Goal: Task Accomplishment & Management: Manage account settings

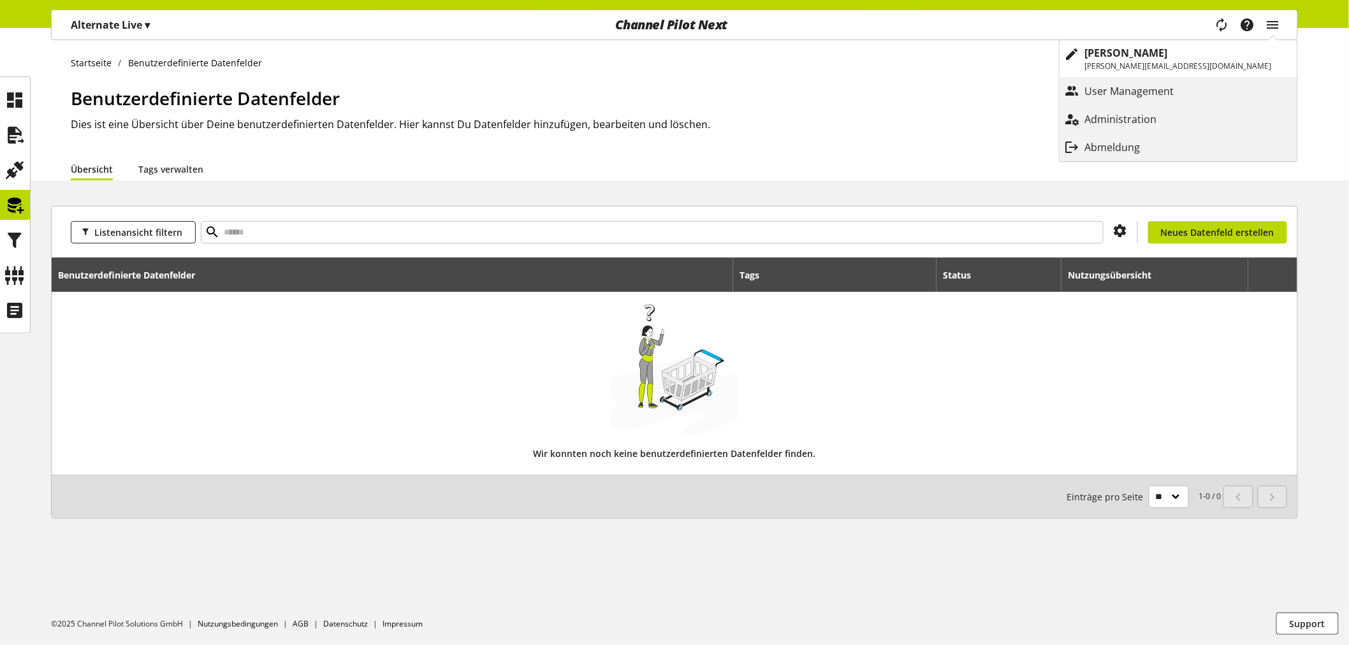
click at [983, 62] on ul "Startseite Benutzerdefinierte Datenfelder" at bounding box center [684, 62] width 1227 height 13
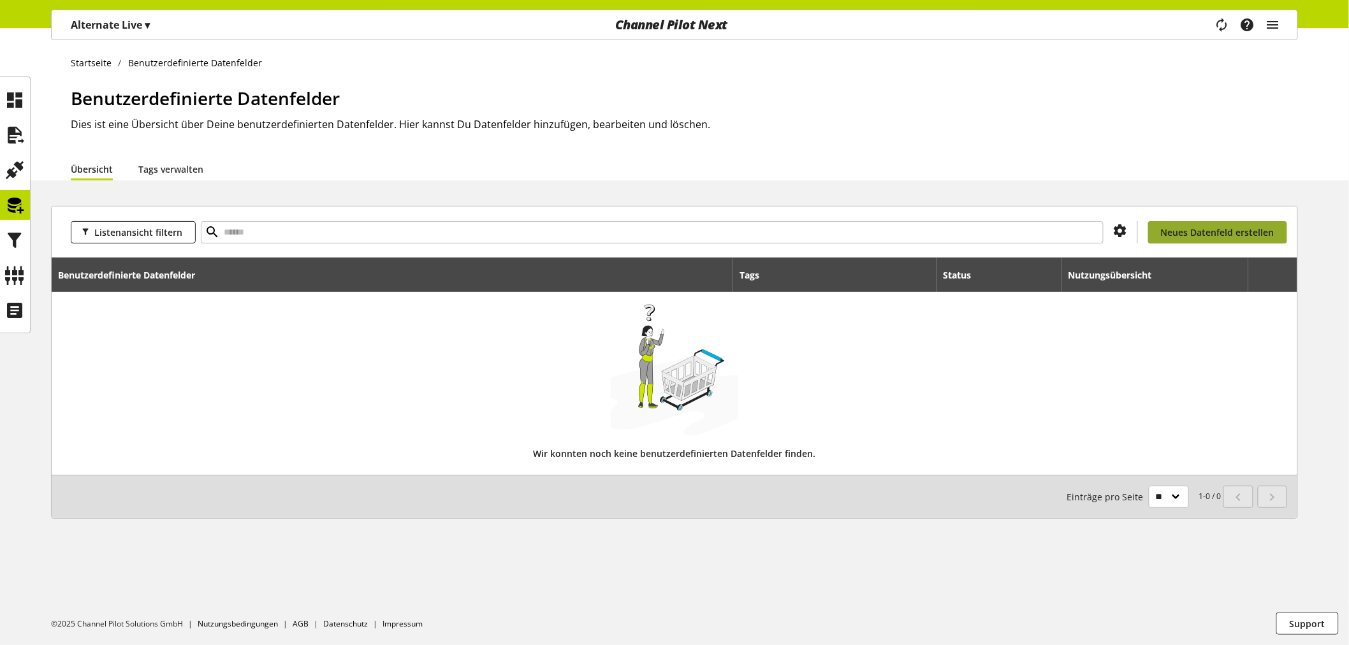
click at [1193, 238] on span "Neues Datenfeld erstellen" at bounding box center [1217, 232] width 113 height 13
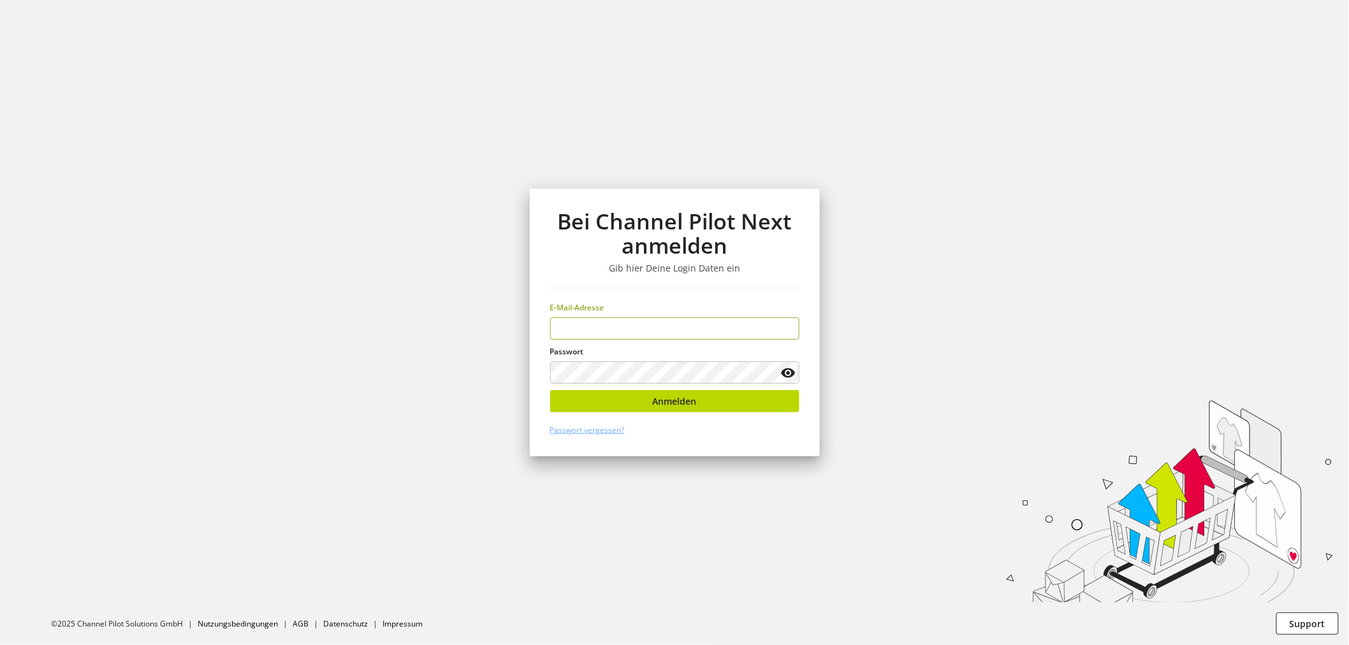
click at [411, 174] on section "Bei Channel Pilot Next anmelden Gib hier Deine Login Daten ein E-Mail-Adresse P…" at bounding box center [674, 322] width 1349 height 645
click at [664, 328] on input "email" at bounding box center [674, 328] width 249 height 22
type input "**********"
click at [640, 358] on div "Passwort" at bounding box center [674, 365] width 249 height 38
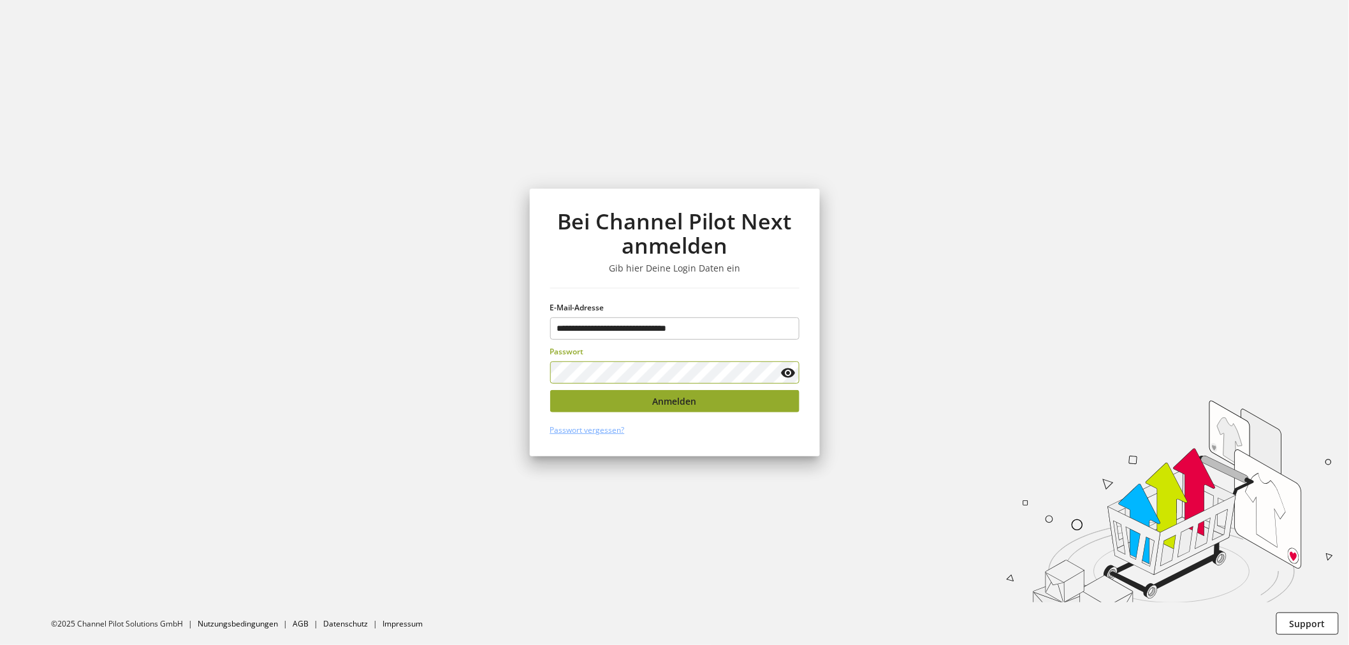
click at [628, 409] on button "Anmelden" at bounding box center [674, 401] width 249 height 22
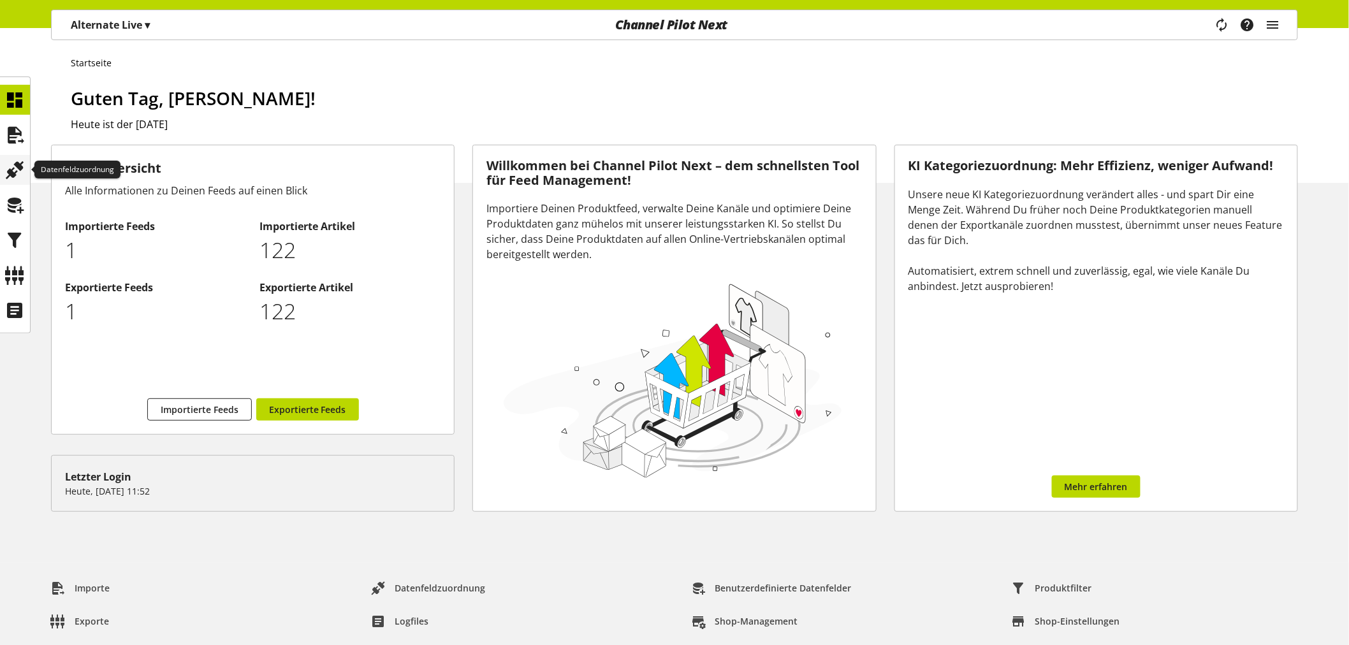
click at [20, 164] on icon at bounding box center [15, 169] width 20 height 25
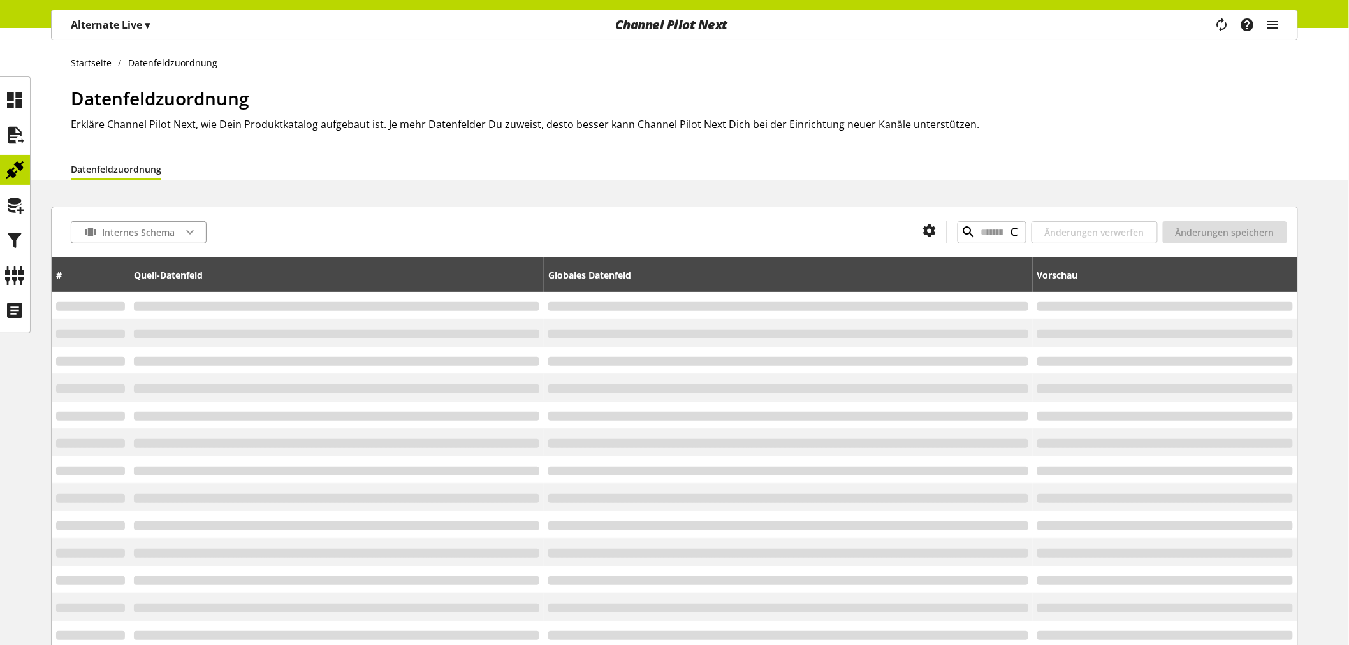
type input "*******"
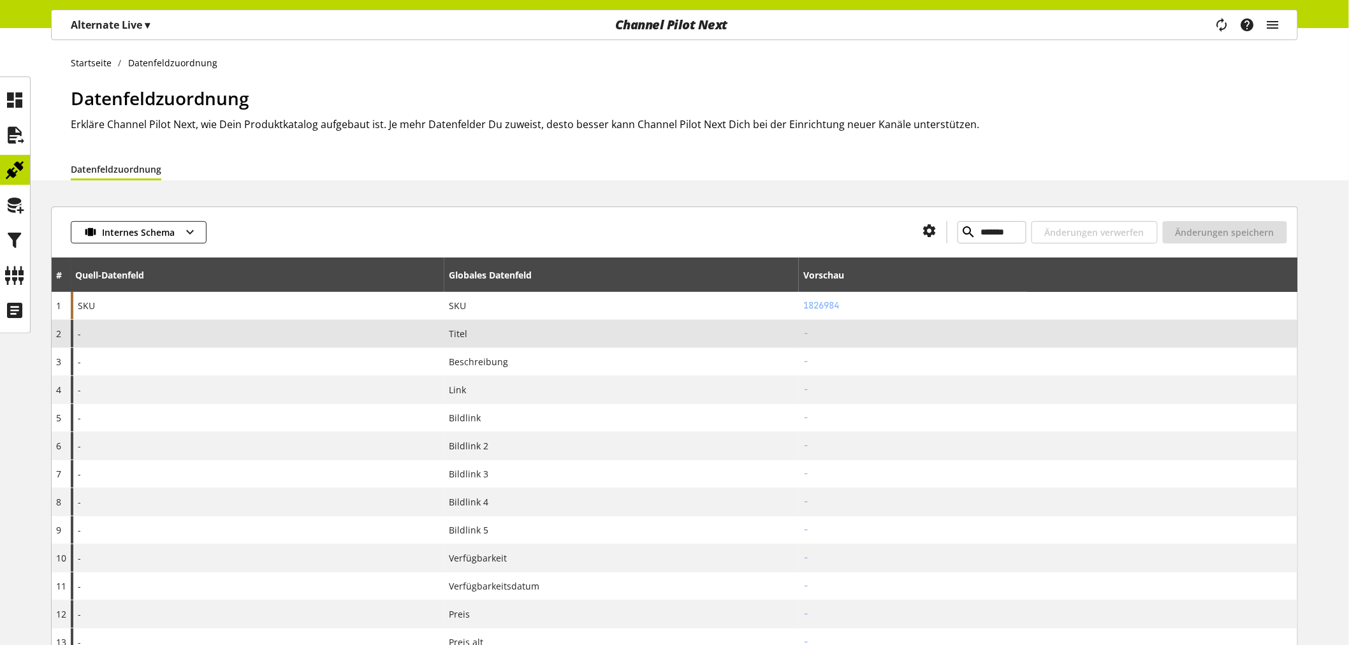
click at [110, 336] on div "-" at bounding box center [258, 333] width 374 height 27
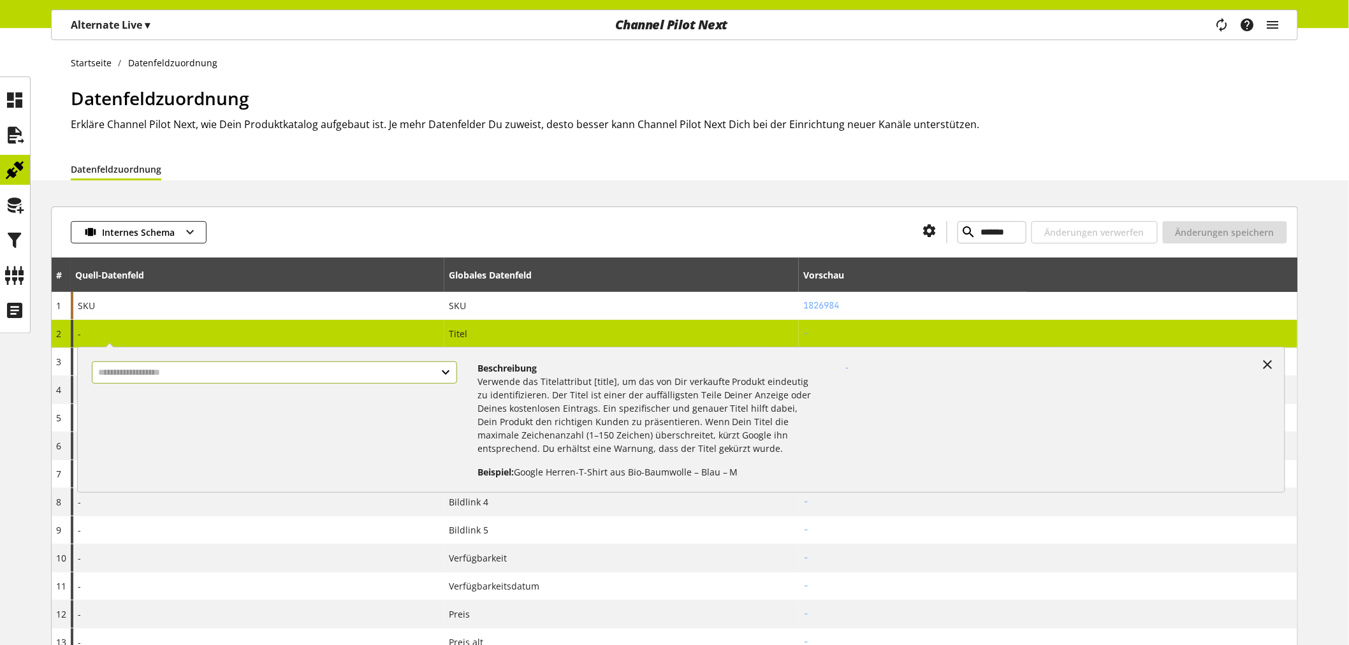
click at [175, 374] on input "text" at bounding box center [274, 372] width 365 height 22
type input "*"
type input "****"
click at [192, 421] on div "Datenfelder aus Feeds" at bounding box center [267, 427] width 300 height 13
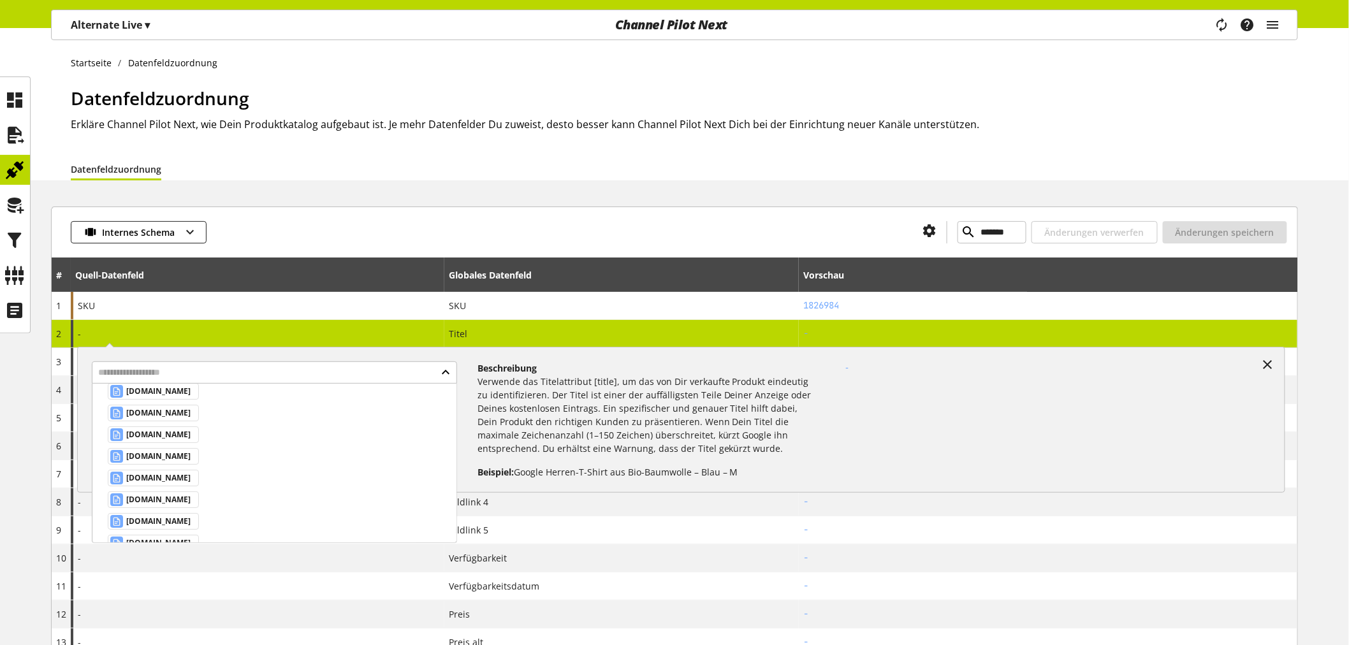
scroll to position [2478, 0]
click at [180, 457] on span "[DOMAIN_NAME]" at bounding box center [158, 449] width 64 height 15
click at [185, 457] on span "[DOMAIN_NAME]" at bounding box center [158, 449] width 64 height 15
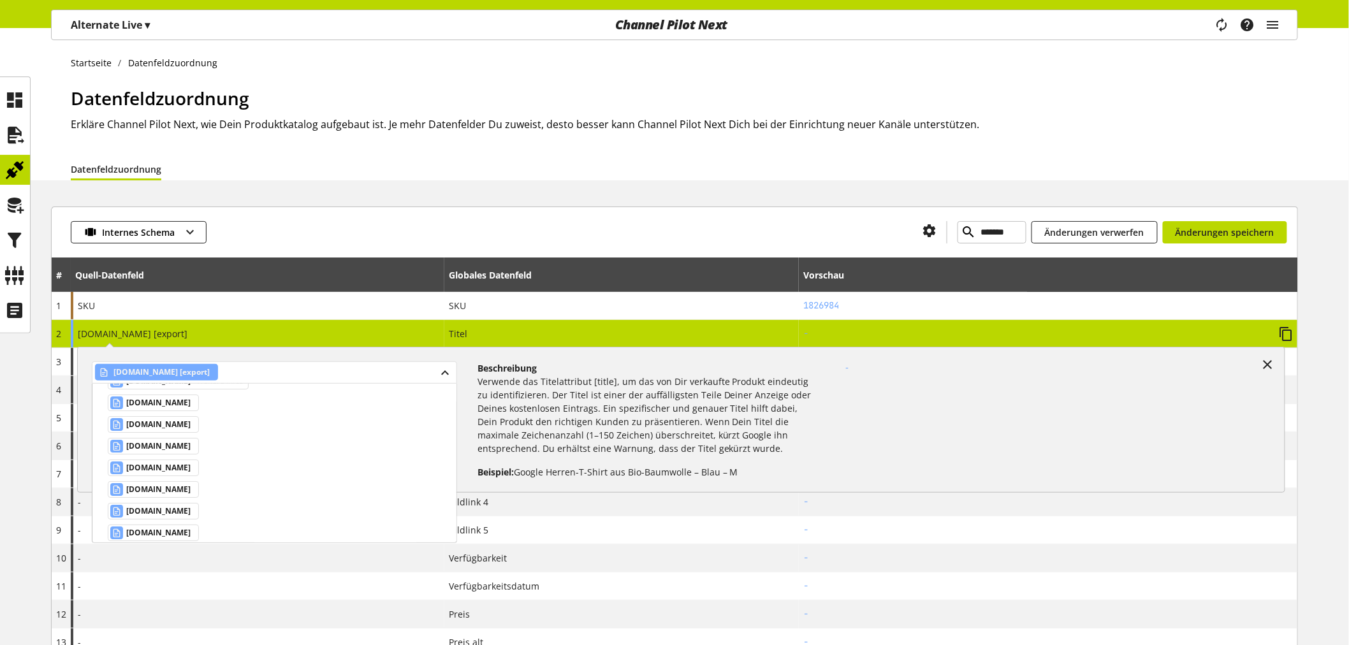
scroll to position [2002, 0]
click at [590, 400] on p "Verwende das Titelattribut [title], um das von Dir verkaufte Produkt eindeutig …" at bounding box center [648, 415] width 342 height 80
click at [1269, 358] on icon at bounding box center [1267, 364] width 15 height 23
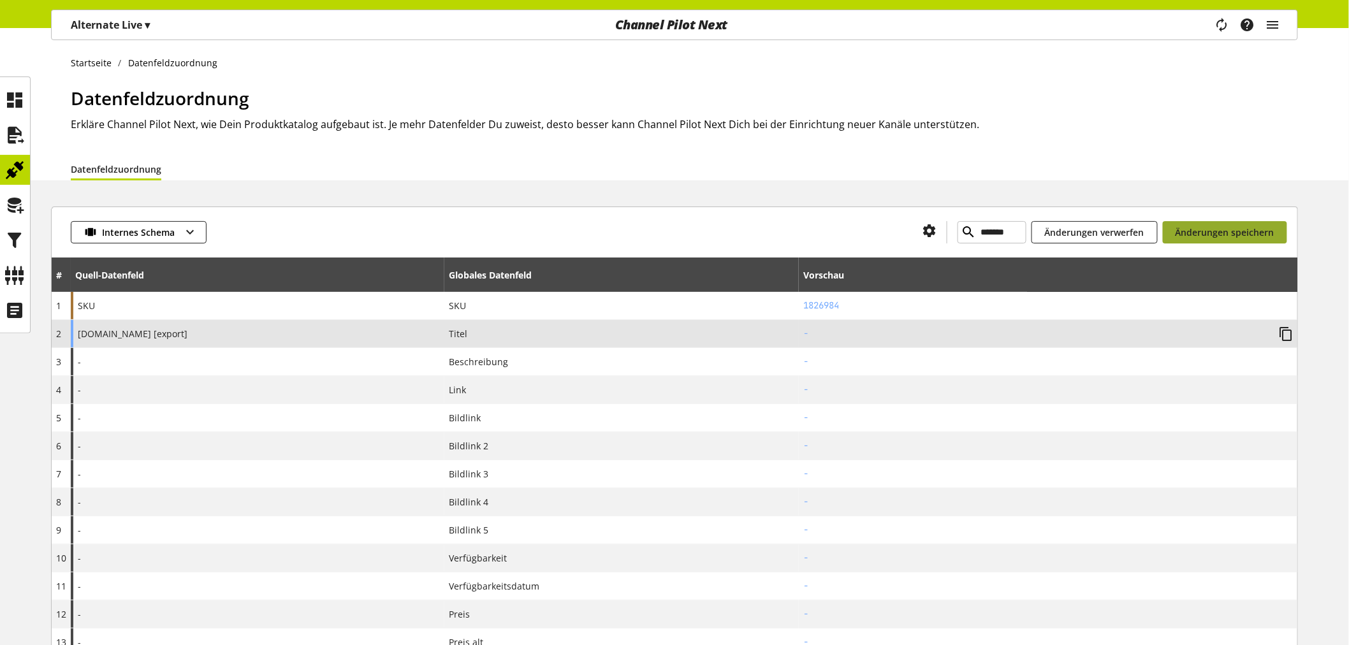
click at [1221, 234] on span "Änderungen speichern" at bounding box center [1224, 232] width 99 height 13
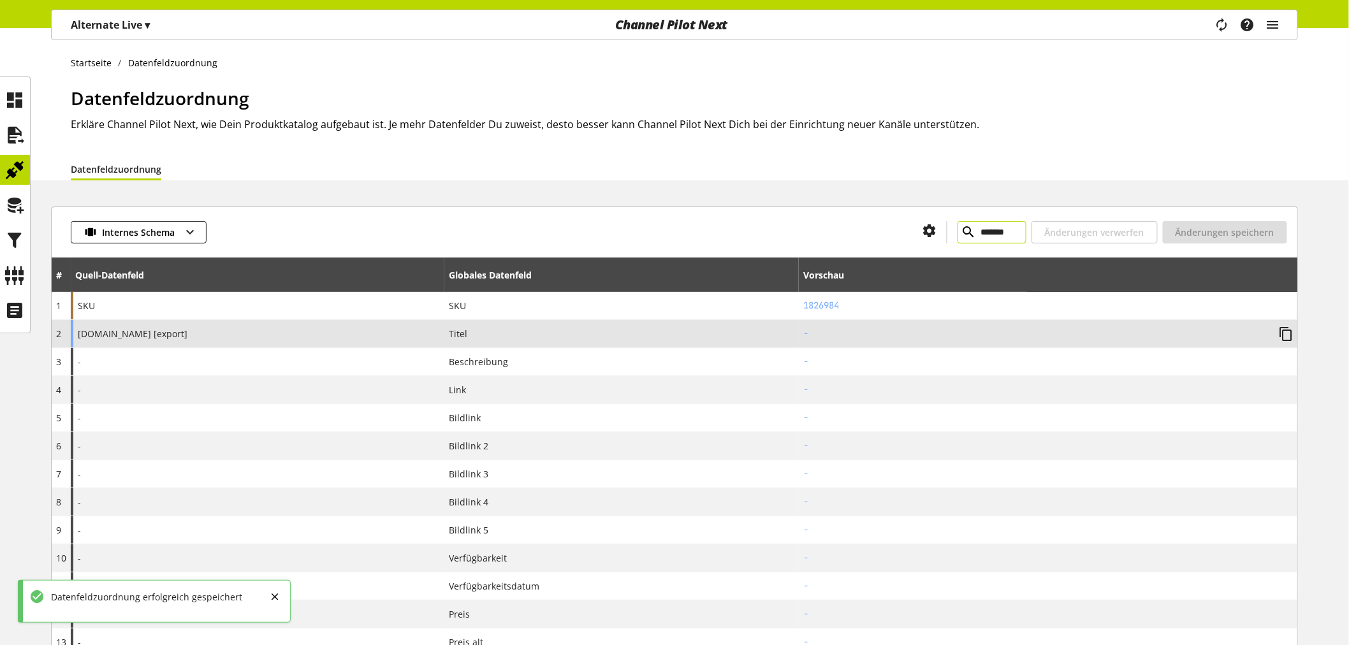
click at [976, 231] on input "*******" at bounding box center [991, 232] width 69 height 22
click at [14, 166] on icon at bounding box center [15, 169] width 20 height 25
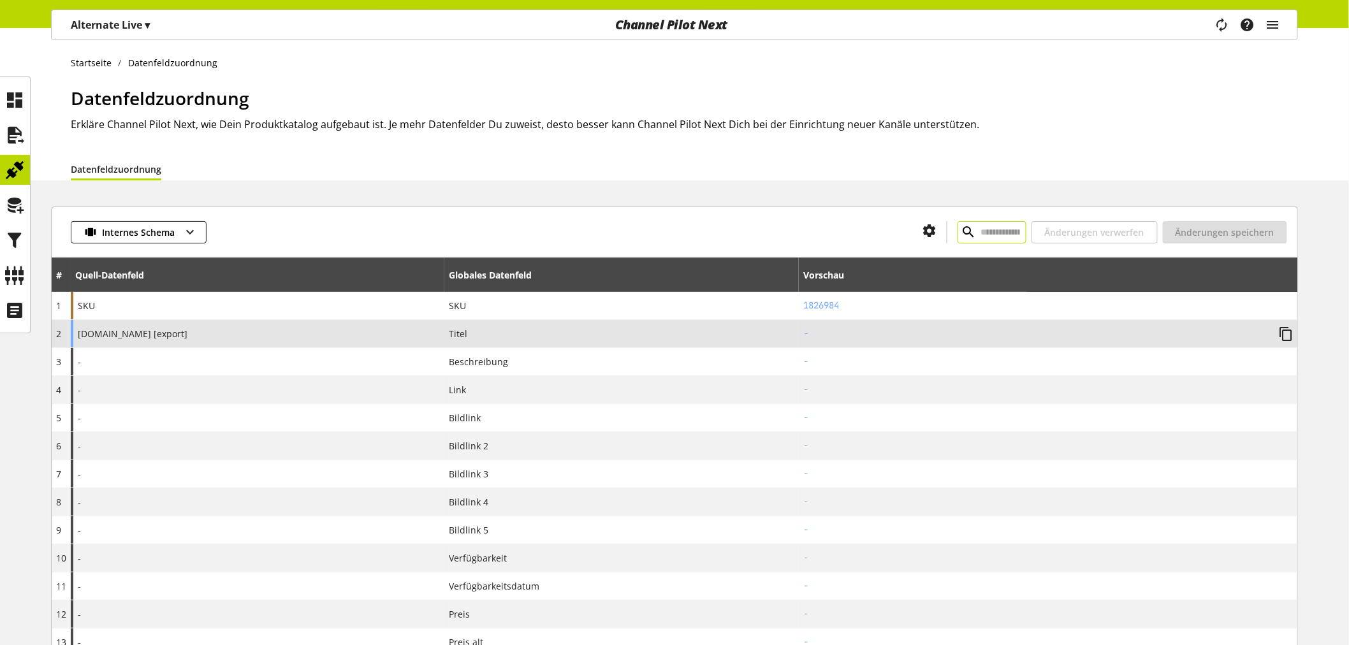
click at [985, 236] on input "text" at bounding box center [991, 232] width 69 height 22
type input "*******"
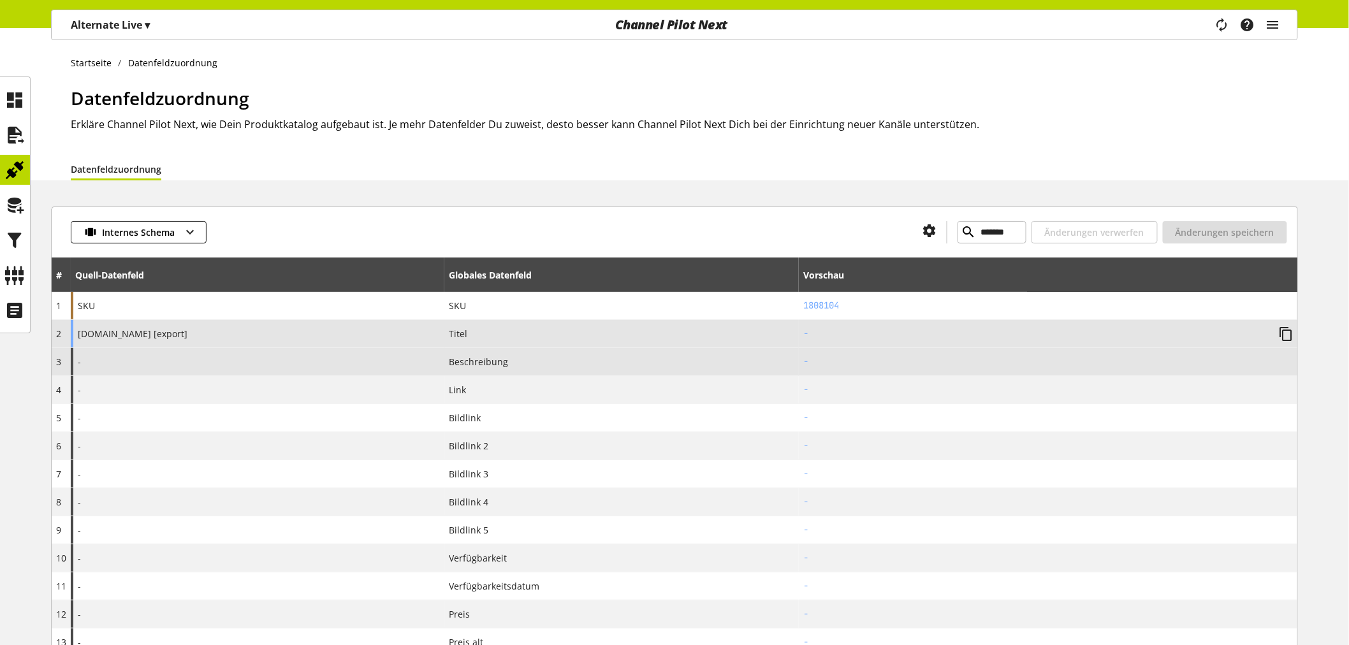
click at [210, 360] on div "-" at bounding box center [258, 361] width 374 height 27
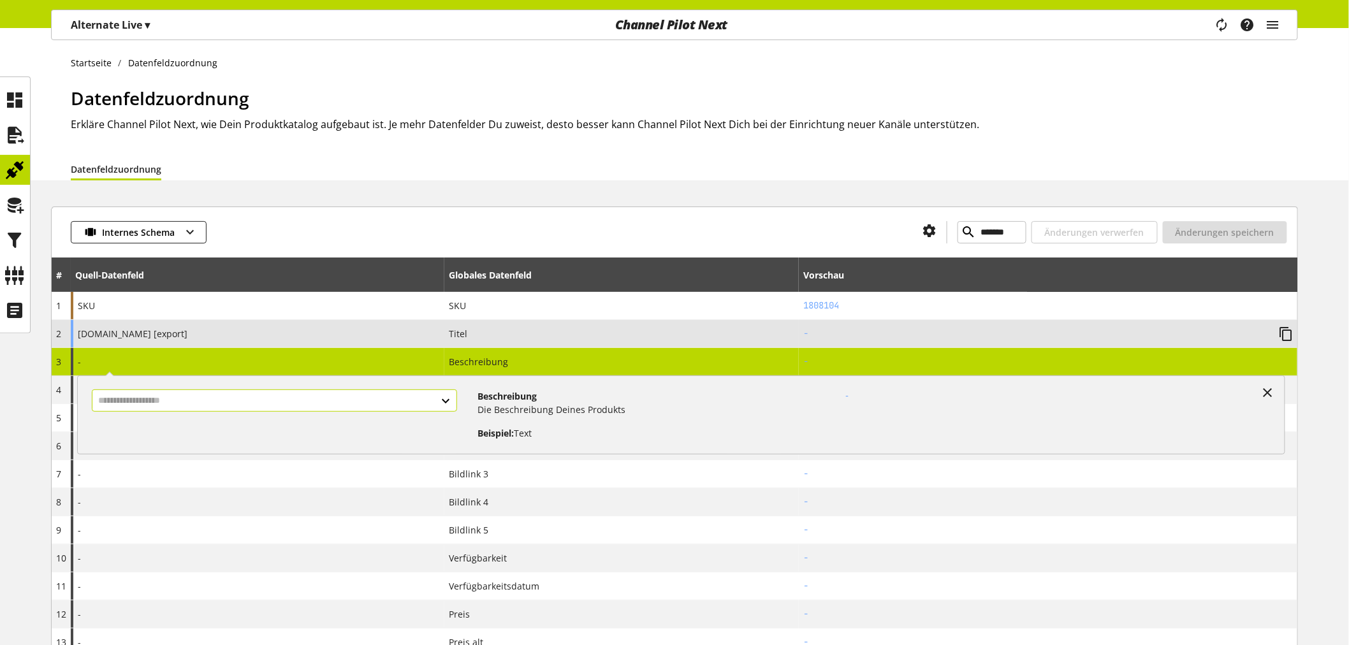
click at [238, 398] on input "text" at bounding box center [274, 400] width 365 height 22
type input "*"
type input "*********"
click at [18, 277] on icon at bounding box center [15, 275] width 20 height 25
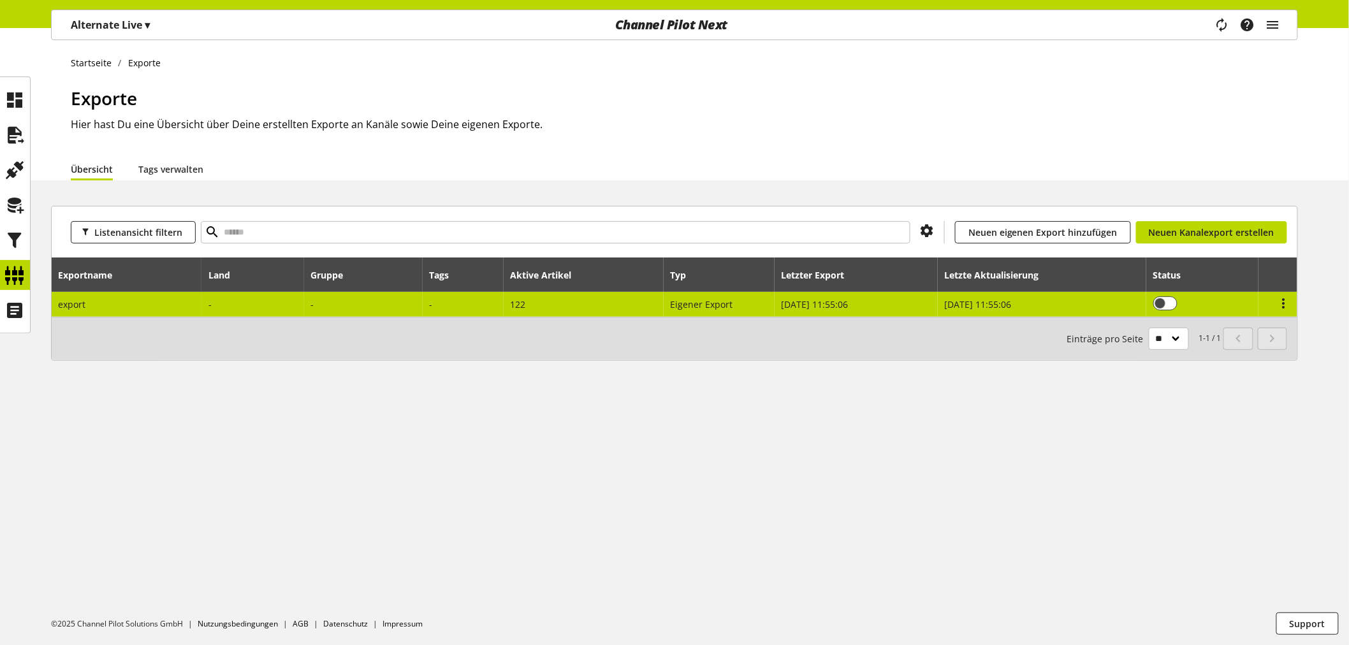
click at [652, 302] on td "122" at bounding box center [584, 304] width 160 height 25
select select "********"
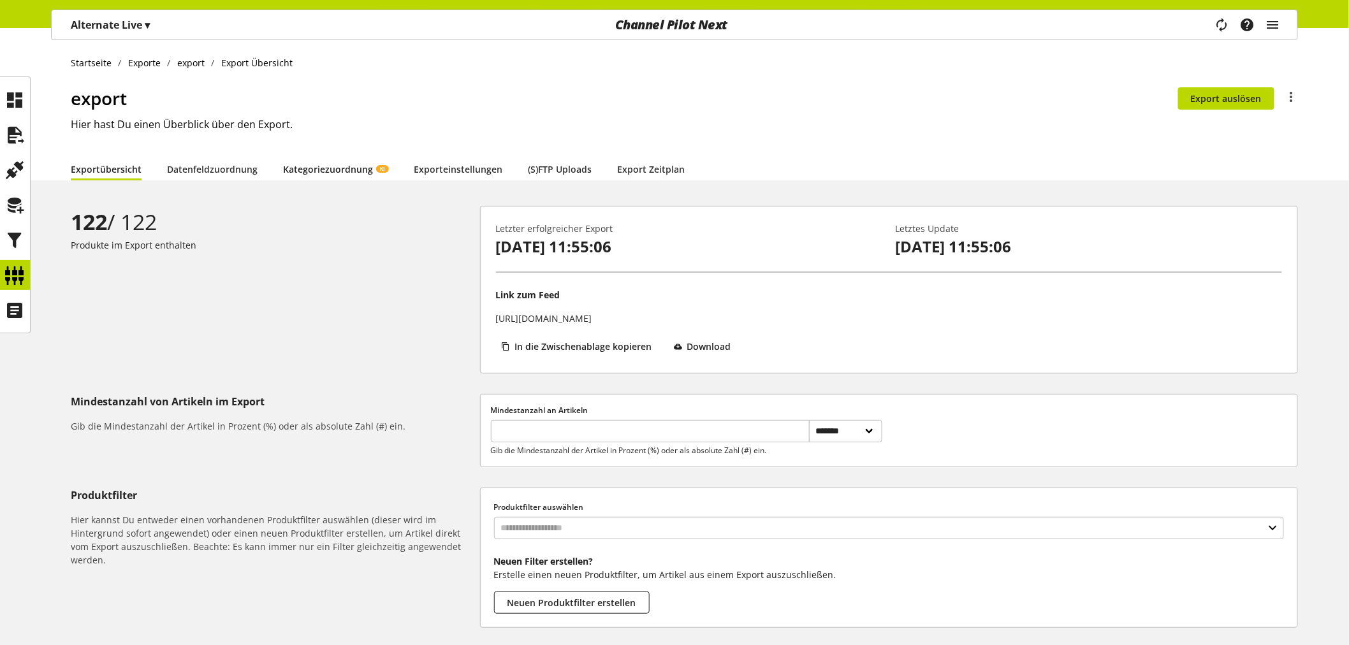
click at [321, 164] on link "Kategoriezuordnung KI" at bounding box center [335, 169] width 105 height 13
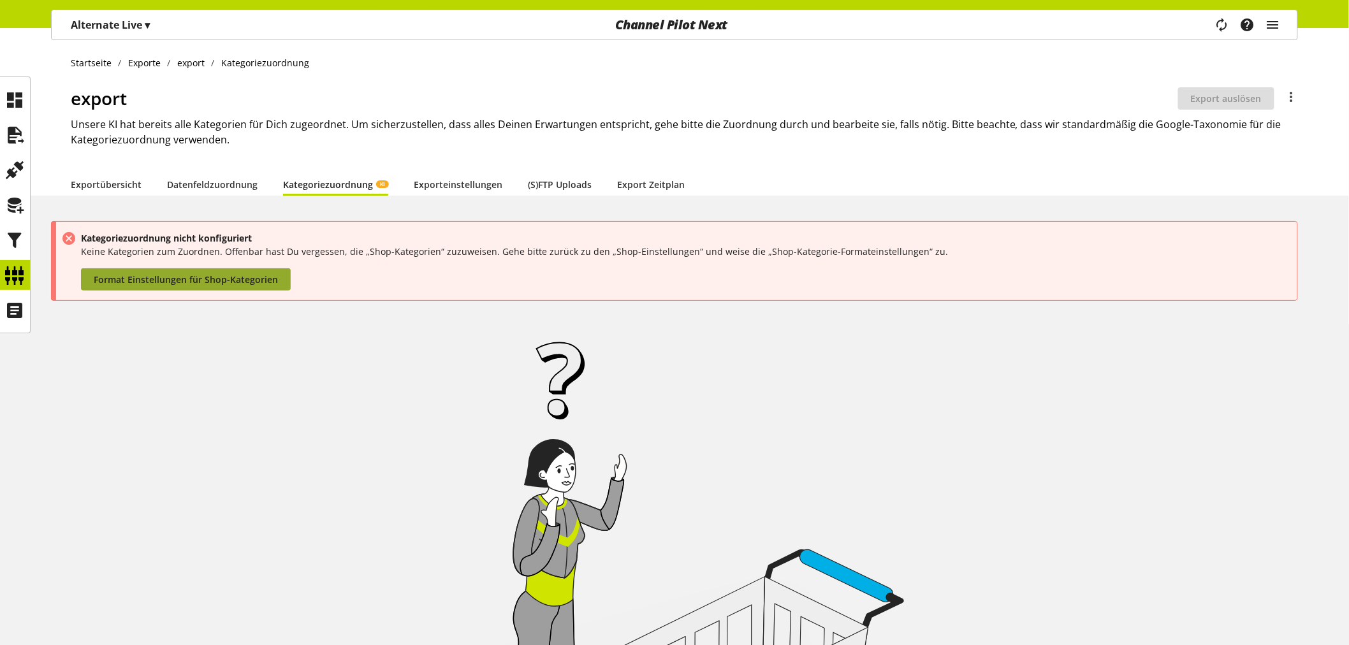
click at [219, 281] on span "Format Einstellungen für Shop-Kategorien" at bounding box center [186, 279] width 184 height 13
select select
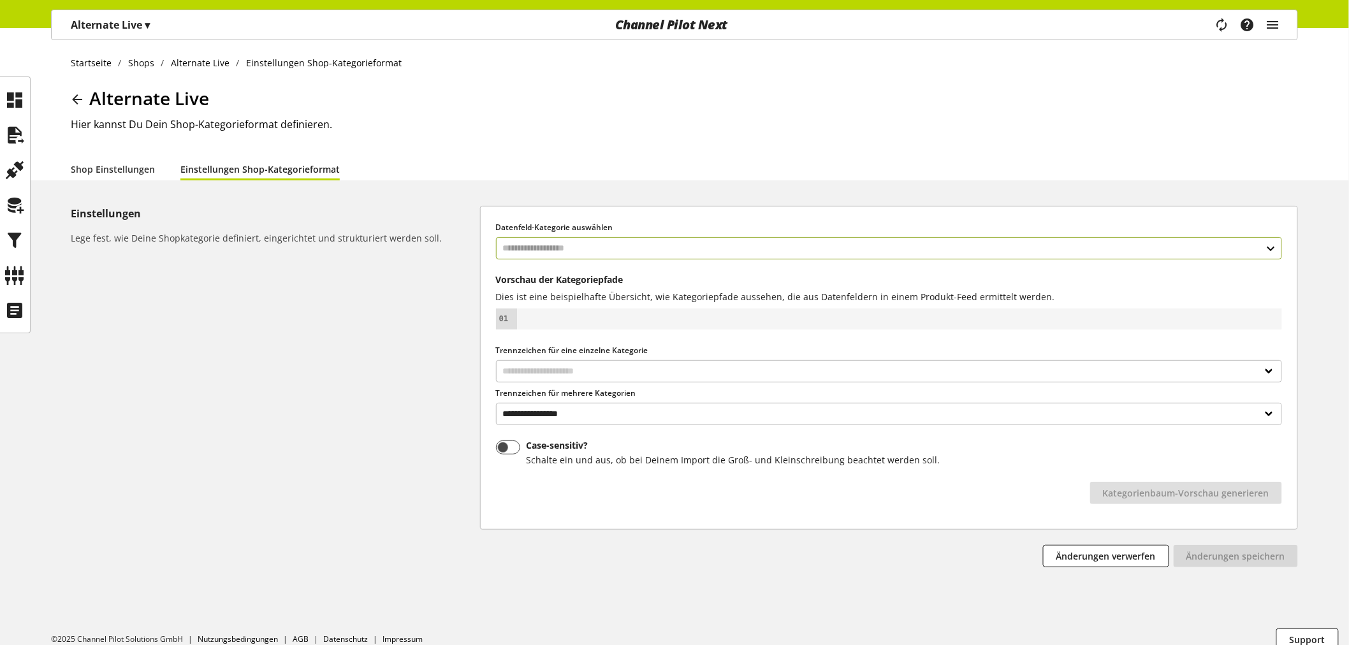
click at [579, 250] on input "text" at bounding box center [889, 248] width 786 height 22
click at [583, 304] on div "Datenfelder aus Feeds" at bounding box center [879, 302] width 717 height 13
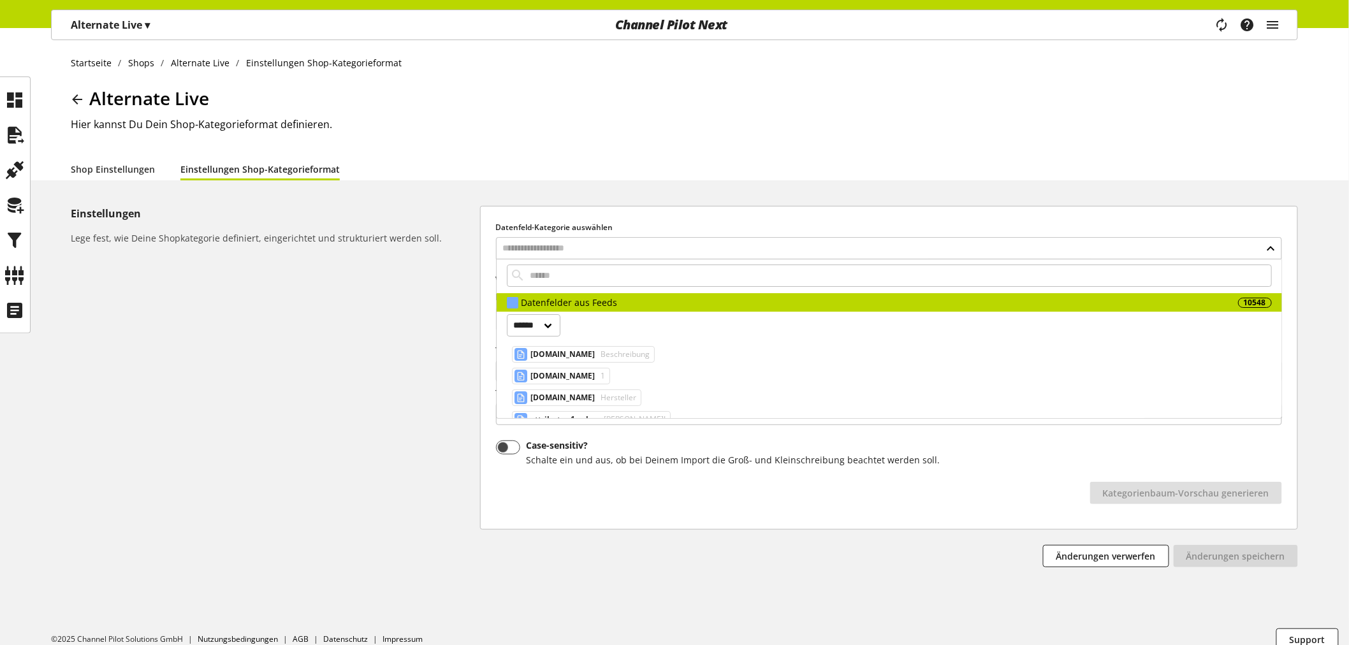
click at [173, 272] on div "Einstellungen Lege fest, wie Deine Shopkategorie definiert, eingerichtet und st…" at bounding box center [275, 386] width 409 height 361
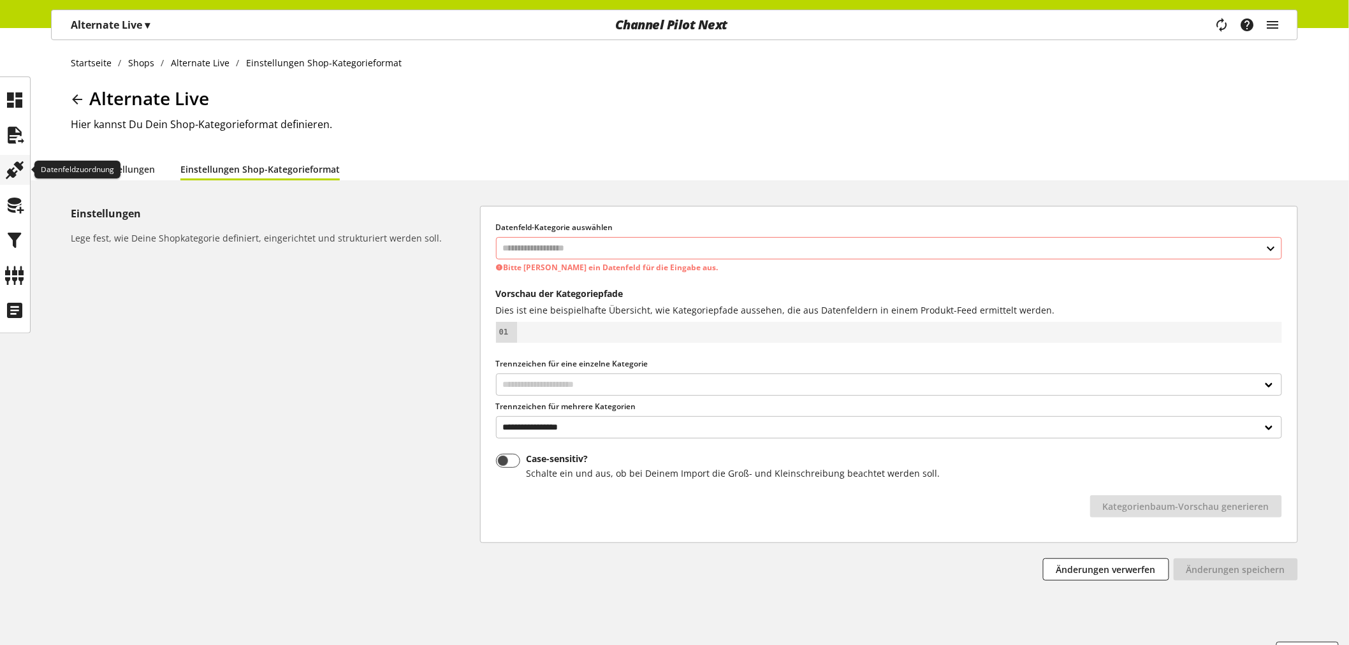
click at [19, 174] on icon at bounding box center [15, 169] width 20 height 25
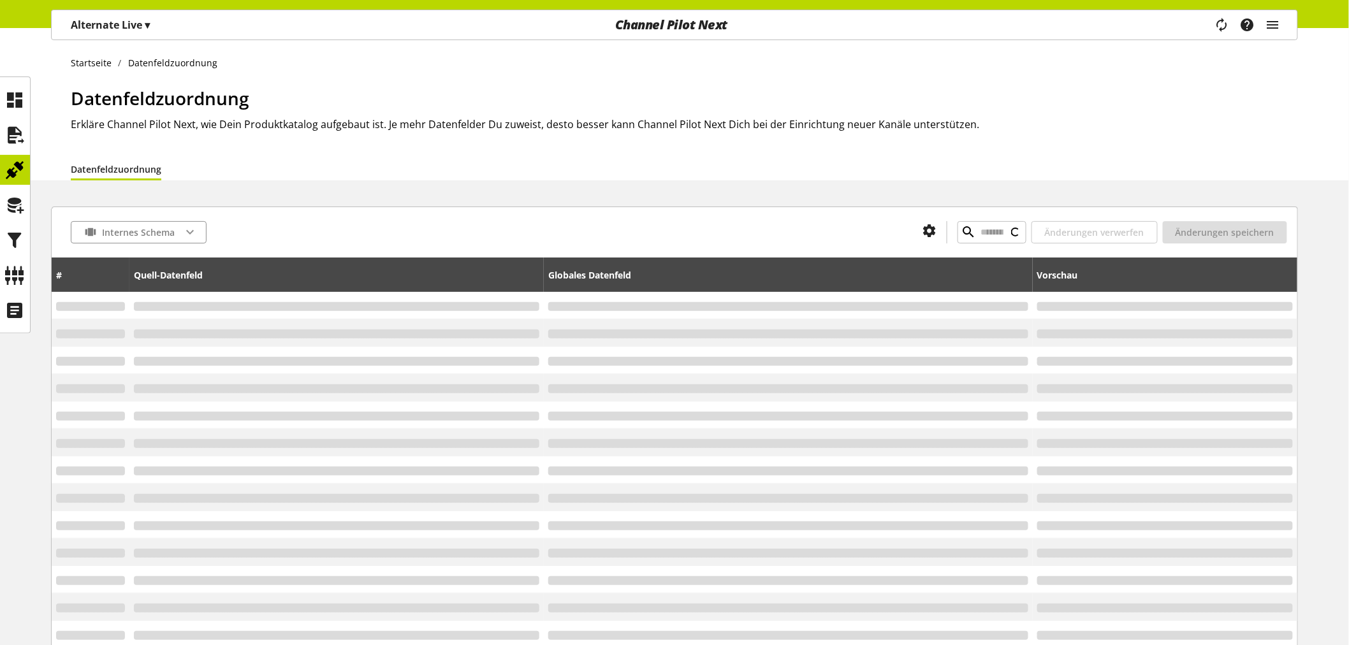
type input "*********"
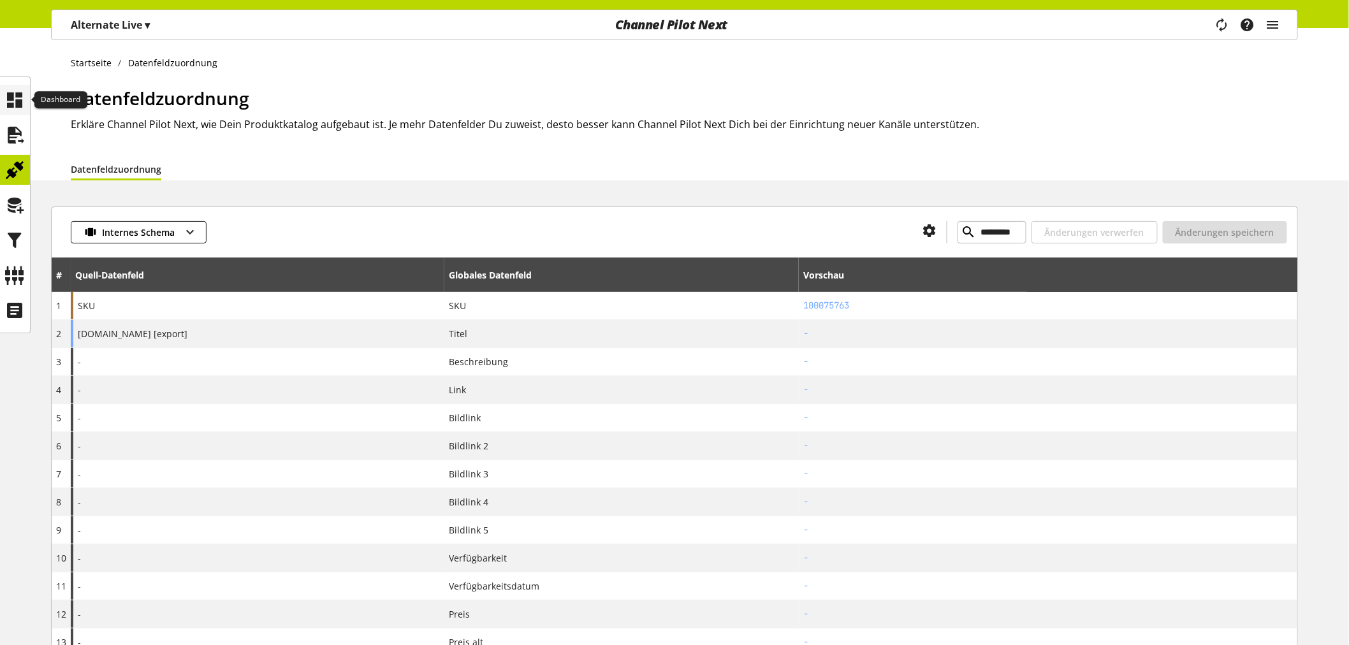
click at [8, 94] on icon at bounding box center [15, 99] width 20 height 25
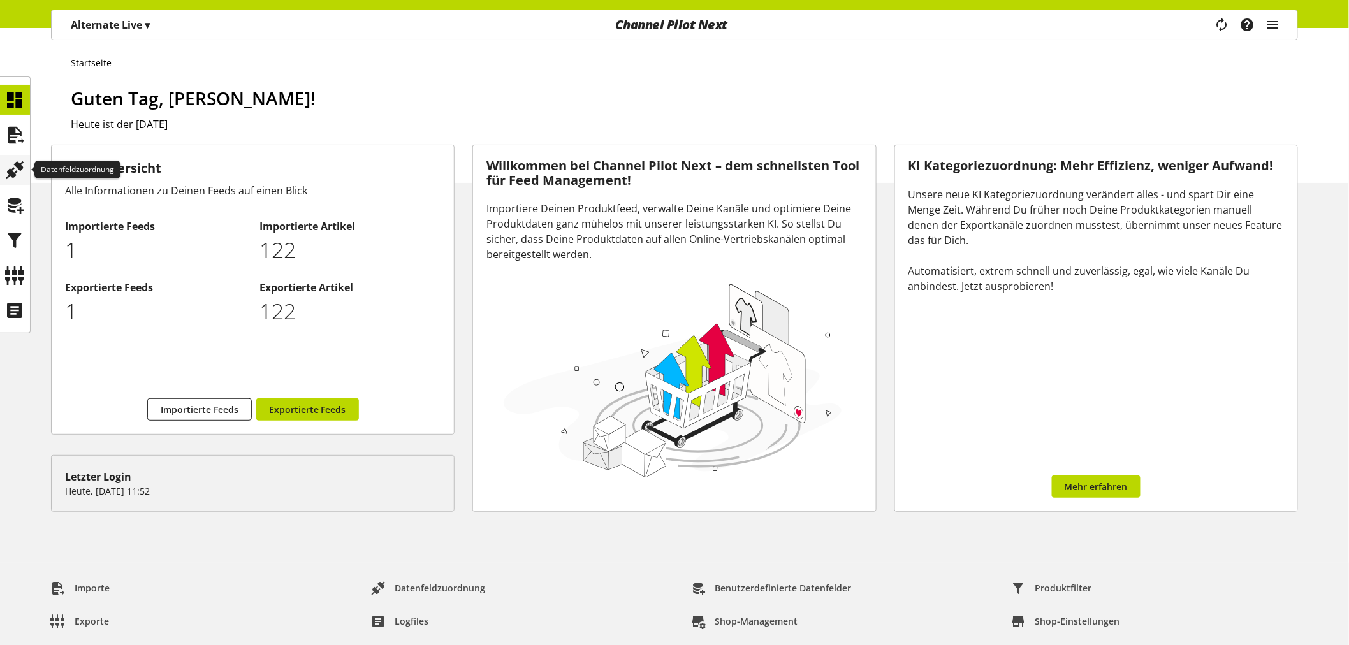
click at [16, 171] on icon at bounding box center [15, 169] width 20 height 25
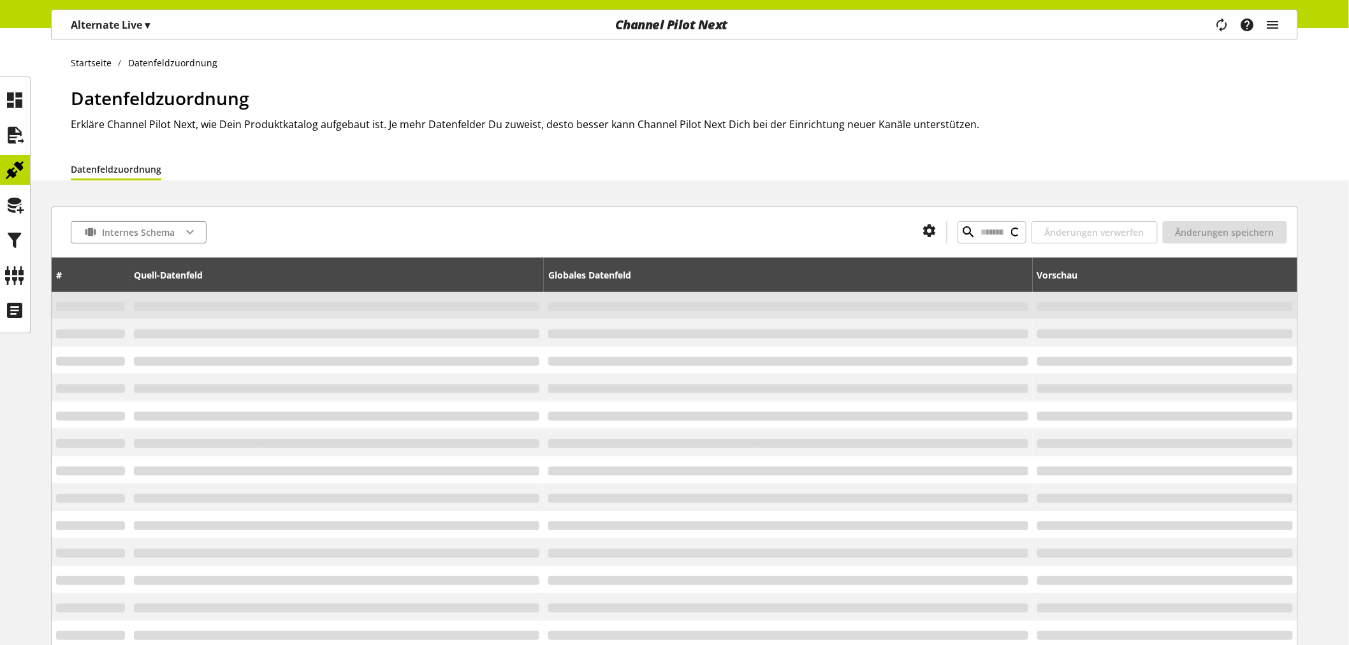
type input "*********"
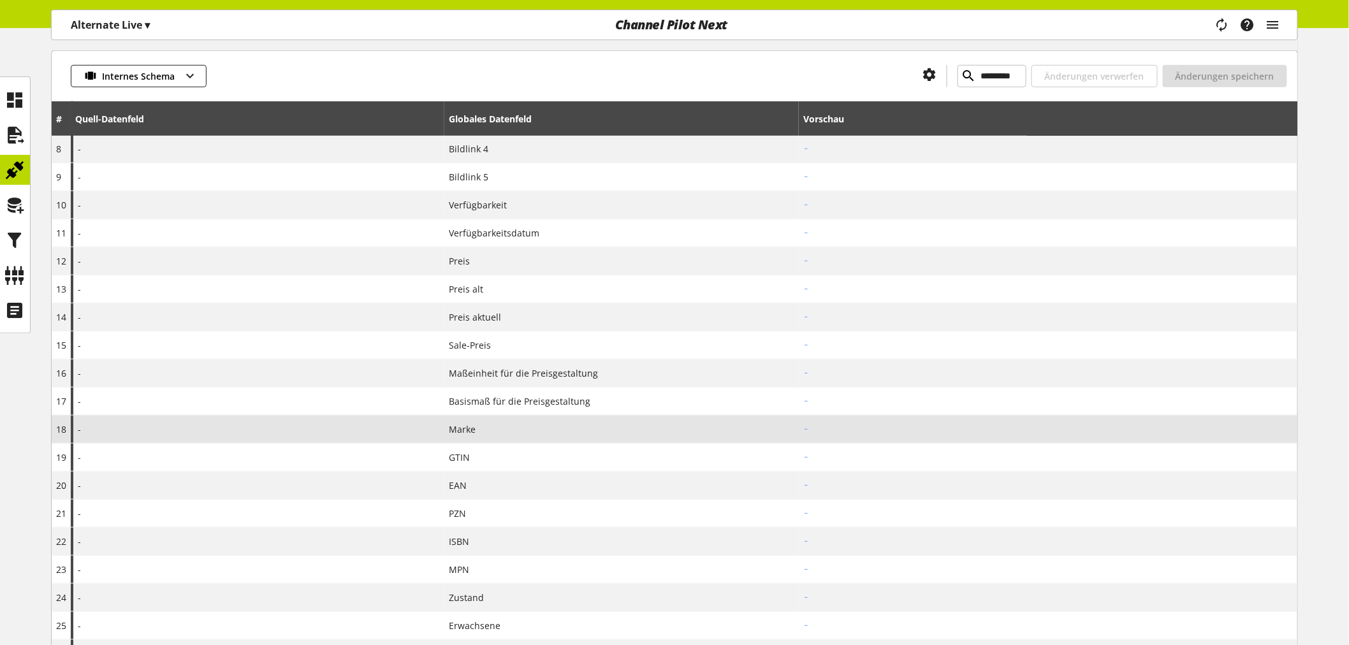
scroll to position [354, 0]
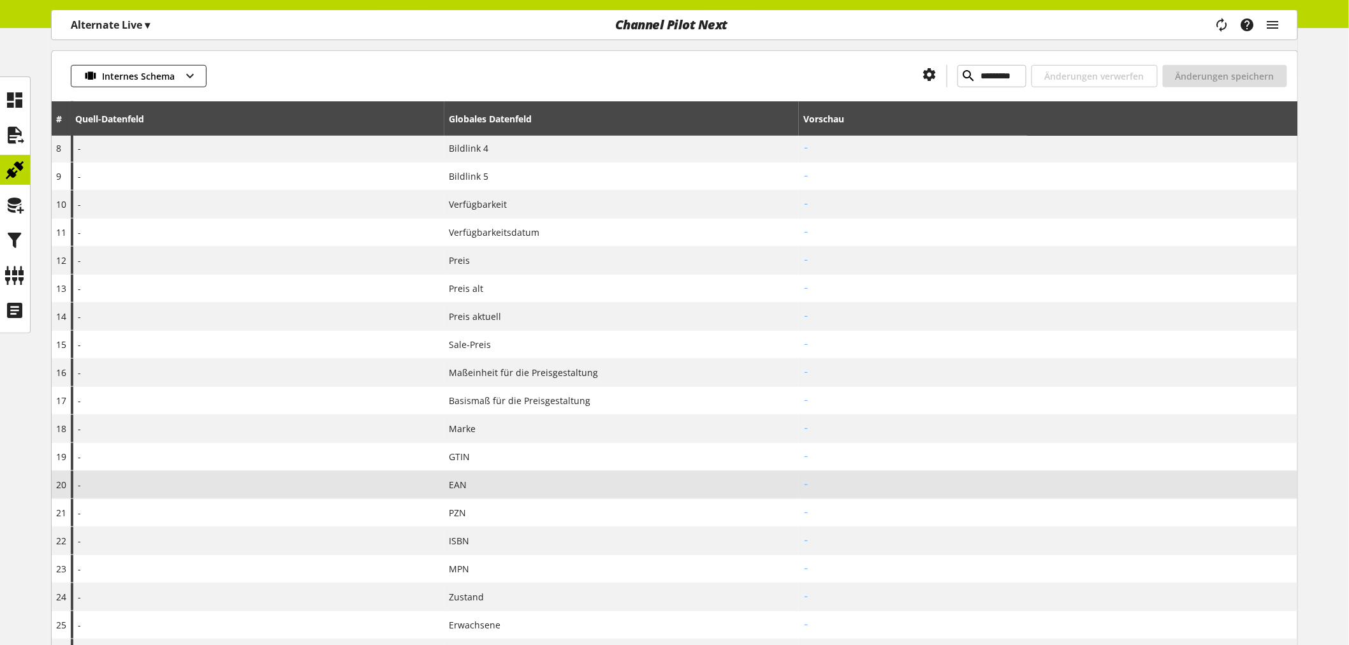
click at [113, 483] on div "-" at bounding box center [258, 484] width 374 height 27
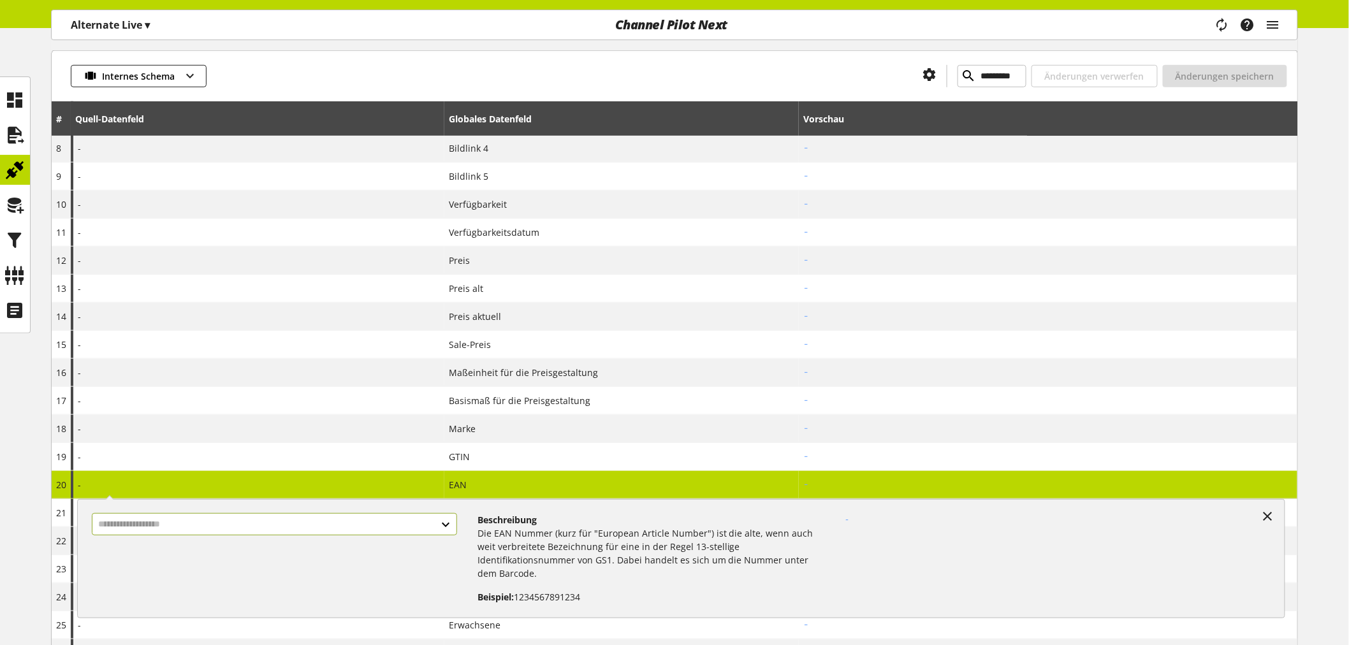
click at [180, 529] on input "text" at bounding box center [274, 524] width 365 height 22
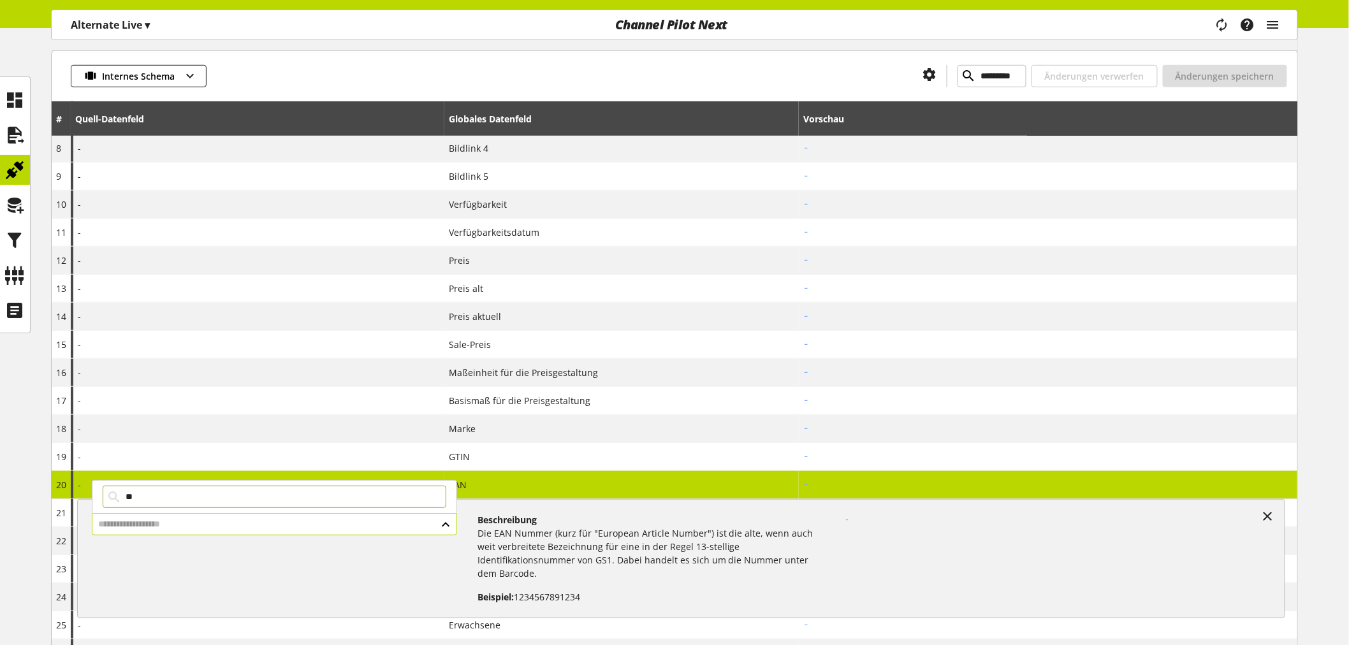
type input "*"
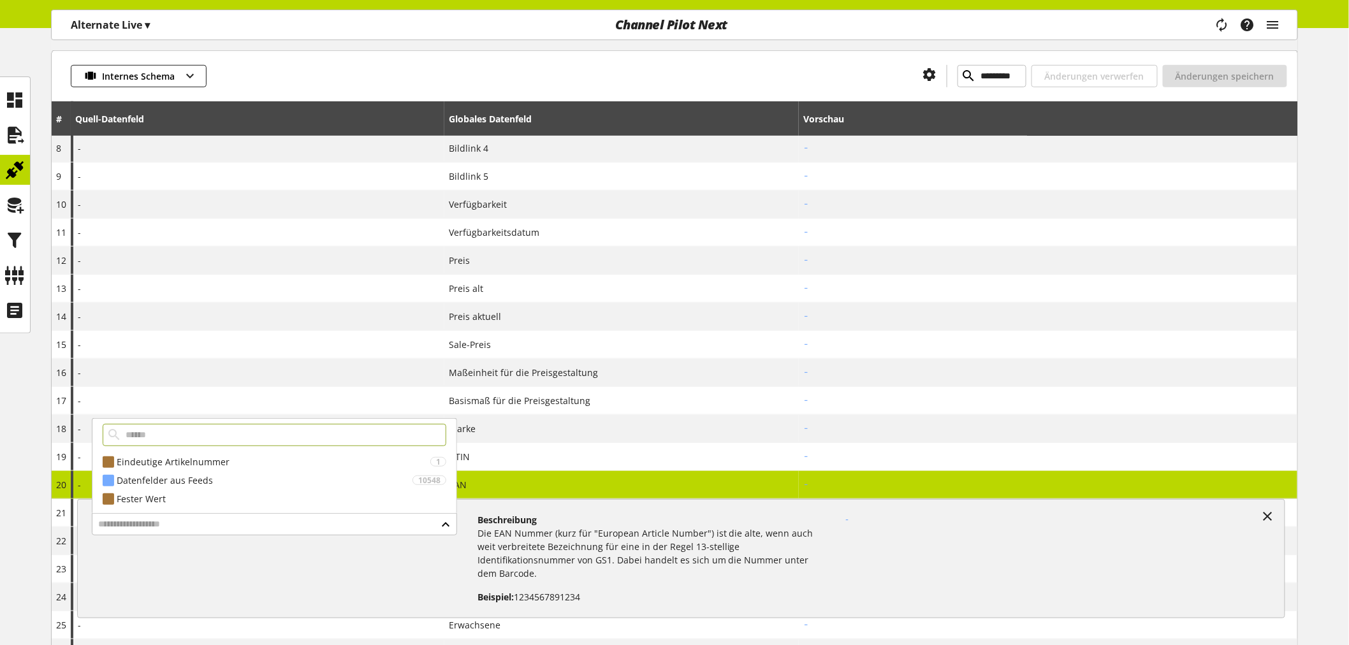
type input "*"
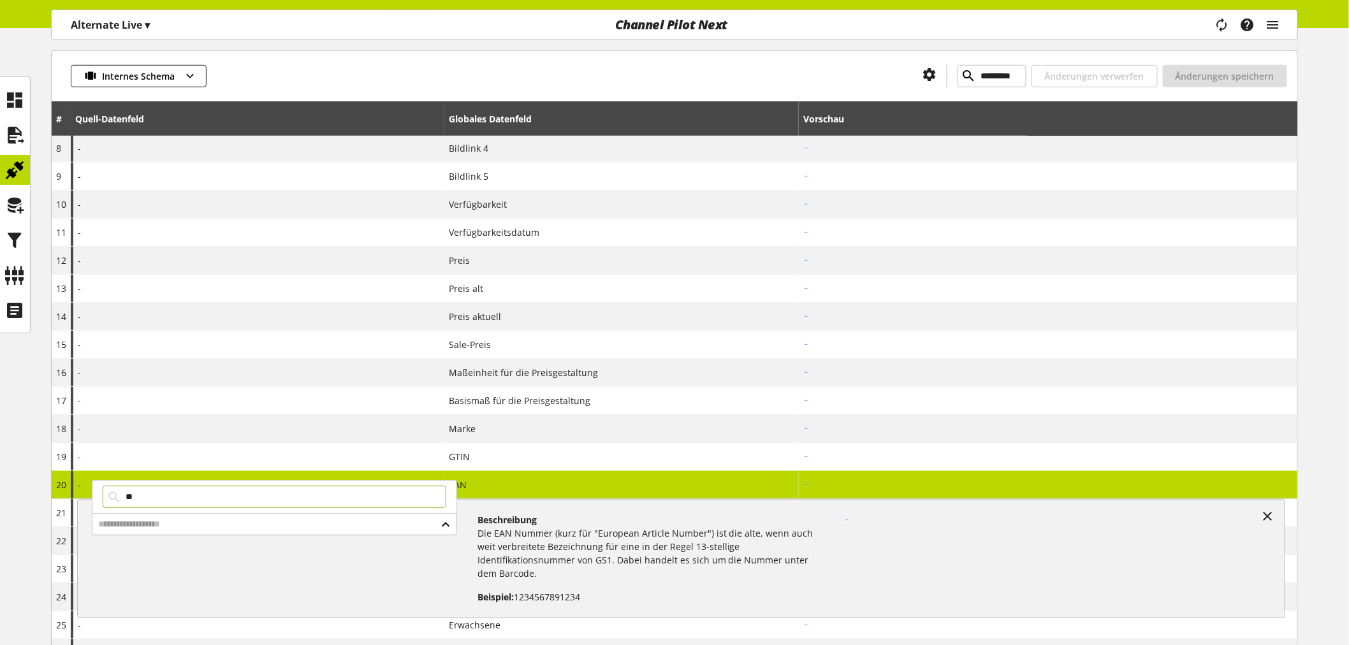
type input "*"
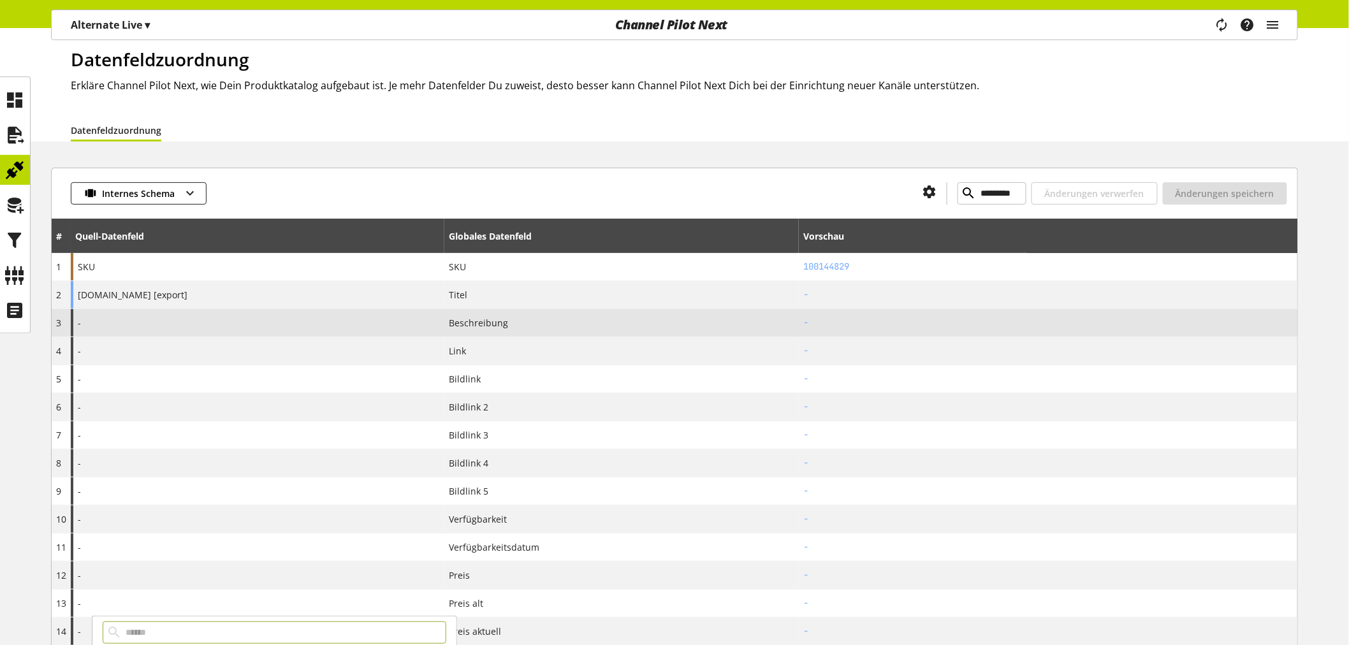
scroll to position [71, 0]
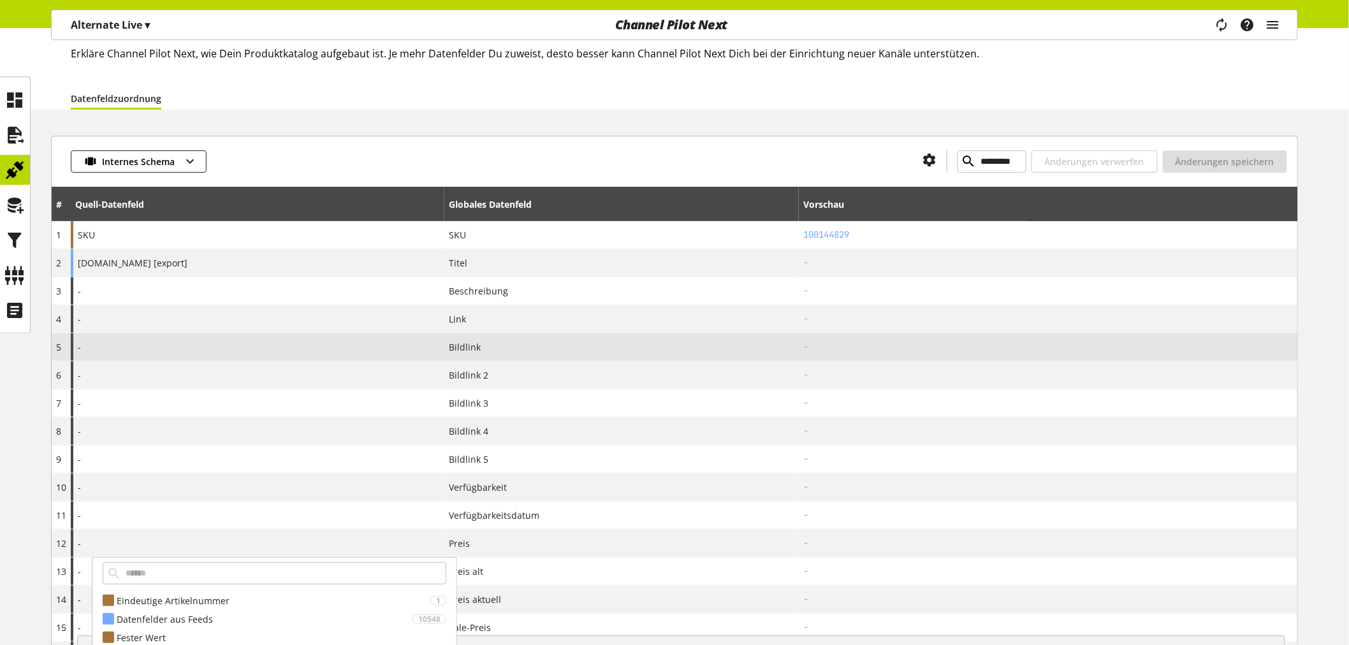
click at [135, 353] on div "-" at bounding box center [258, 346] width 374 height 27
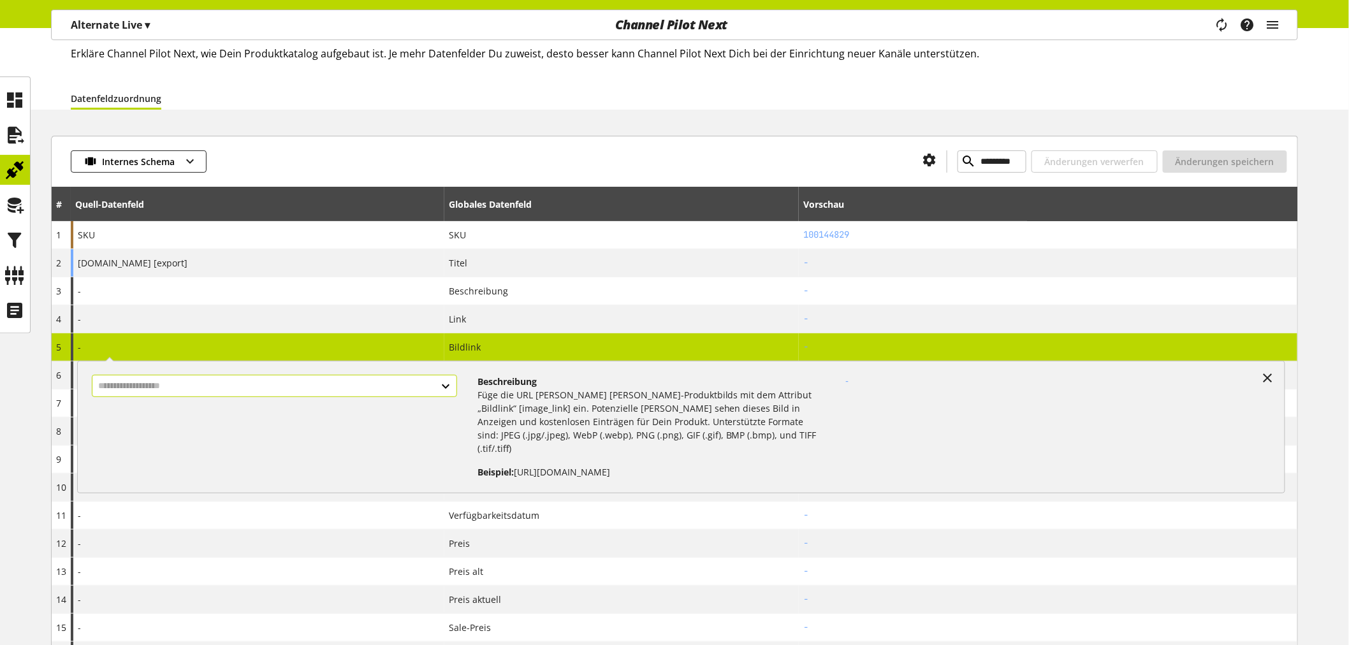
click at [167, 389] on input "text" at bounding box center [274, 386] width 365 height 22
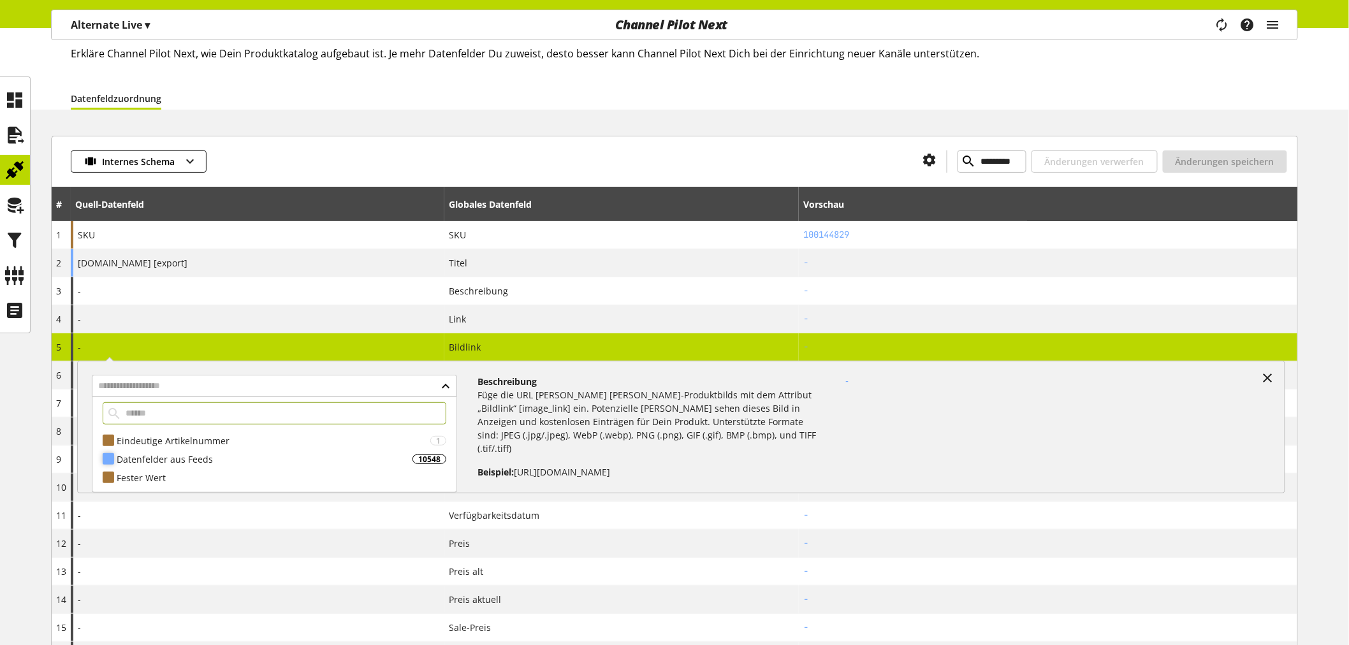
click at [159, 460] on div "Datenfelder aus Feeds" at bounding box center [265, 459] width 296 height 13
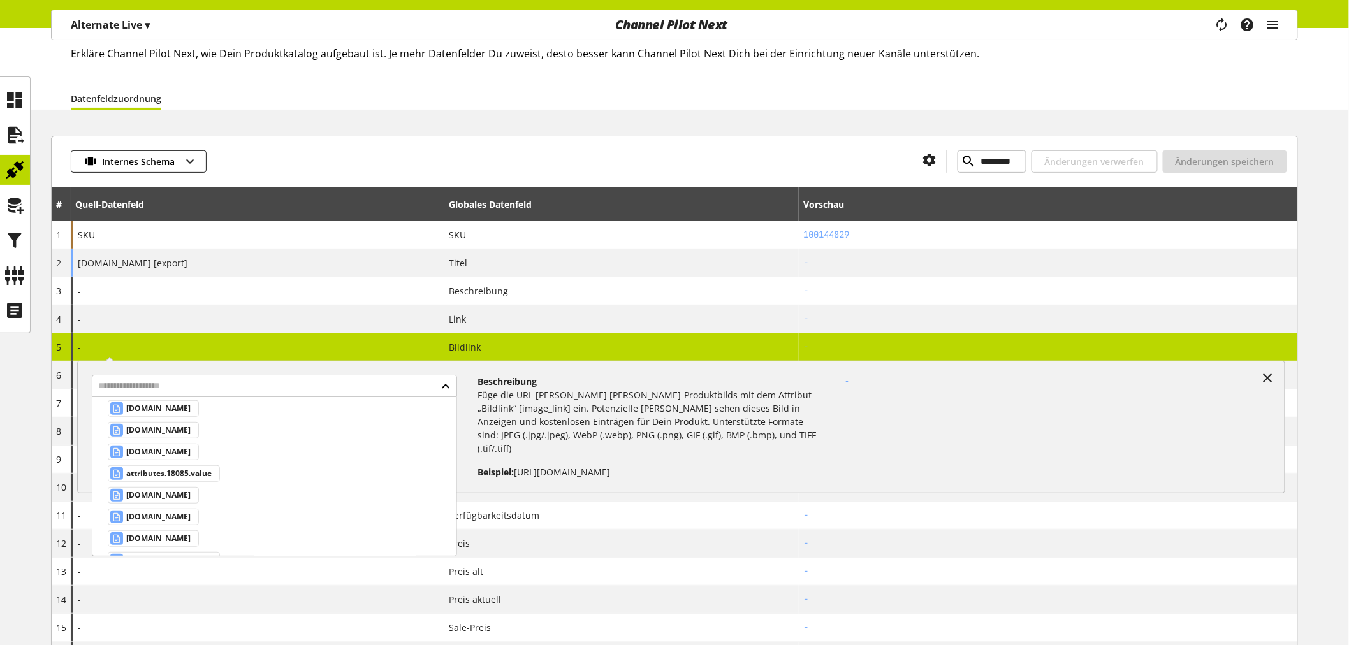
scroll to position [43466, 0]
